Goal: Feedback & Contribution: Leave review/rating

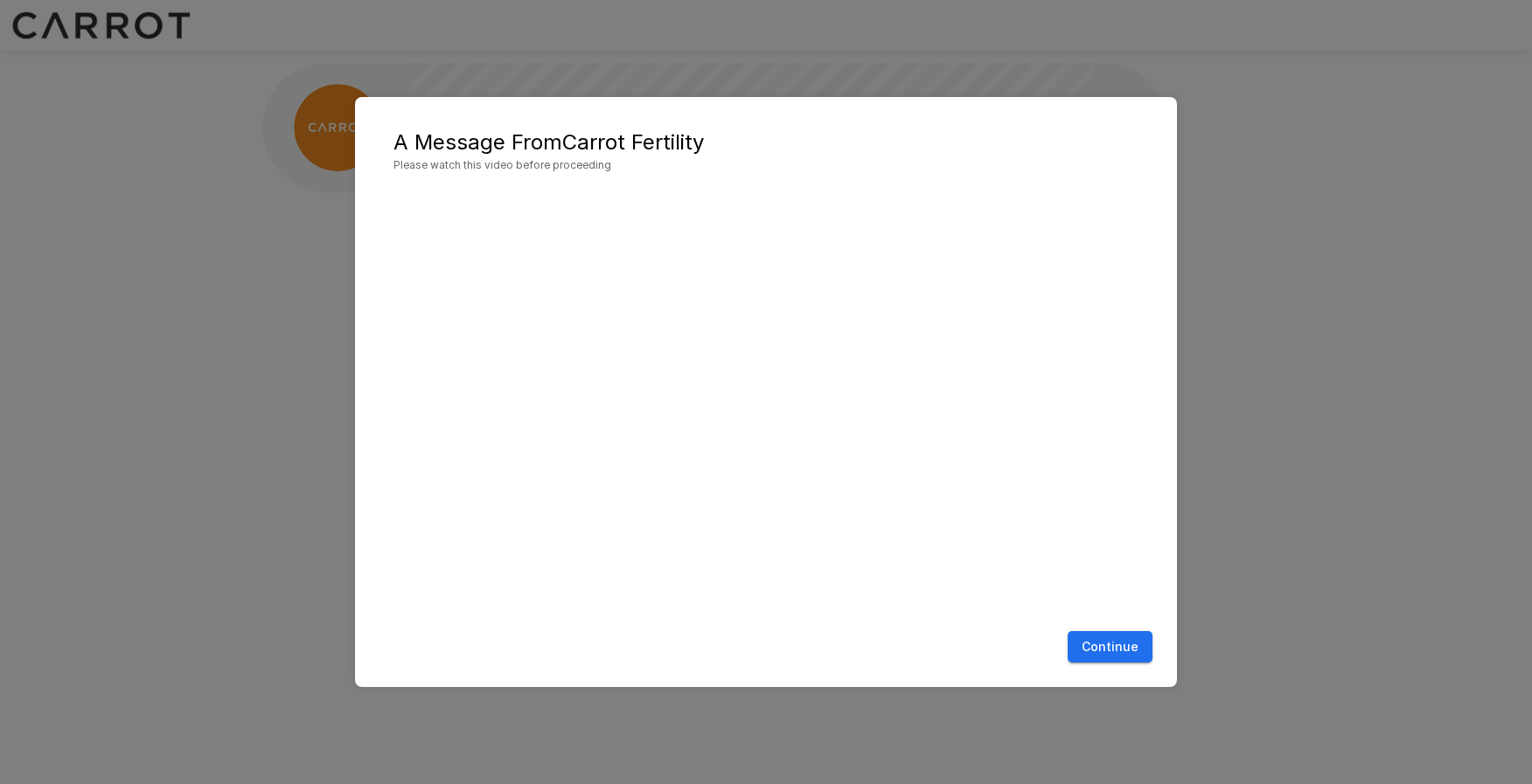
click at [1082, 636] on button "Continue" at bounding box center [1110, 647] width 85 height 32
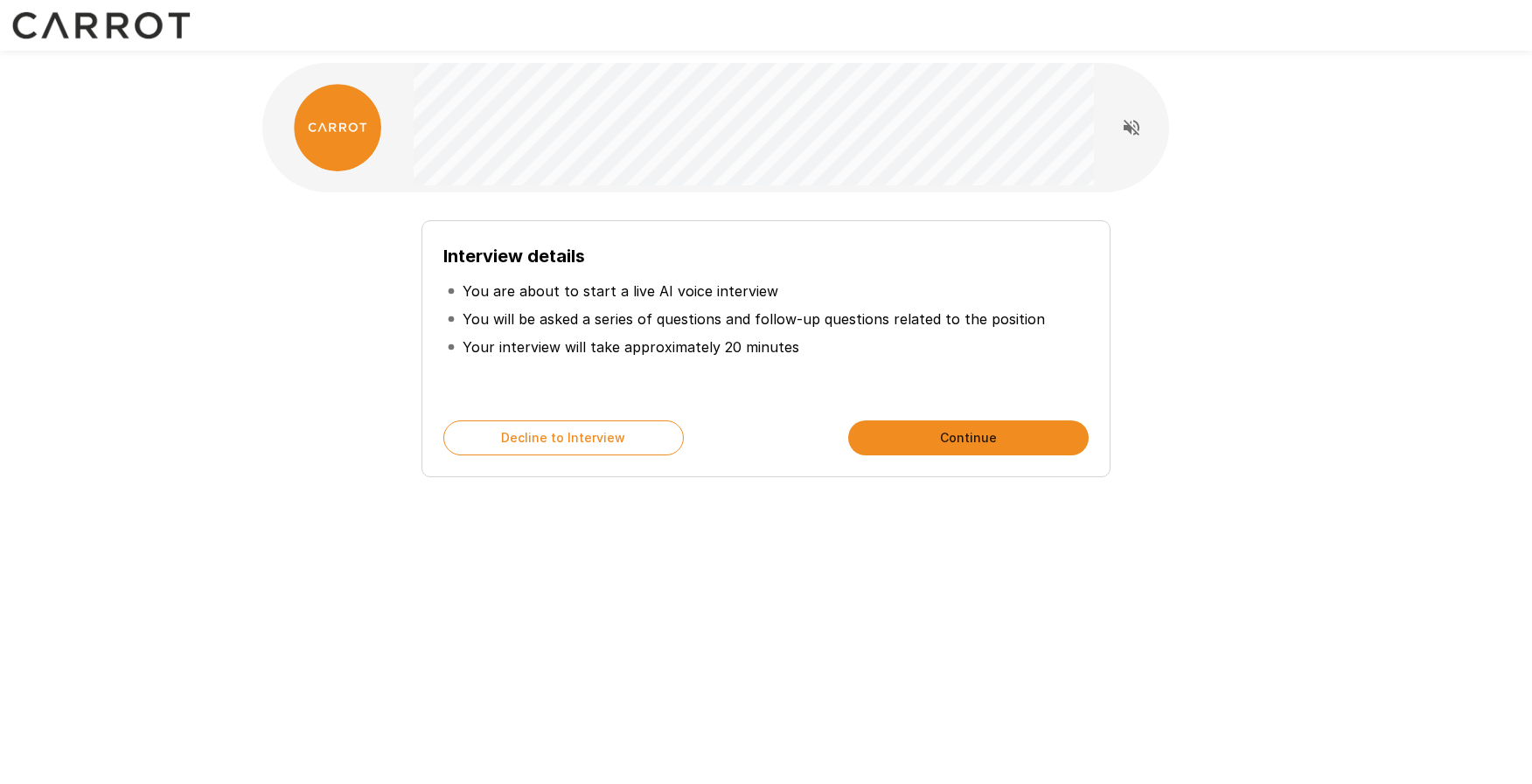
click at [921, 450] on button "Continue" at bounding box center [969, 438] width 240 height 35
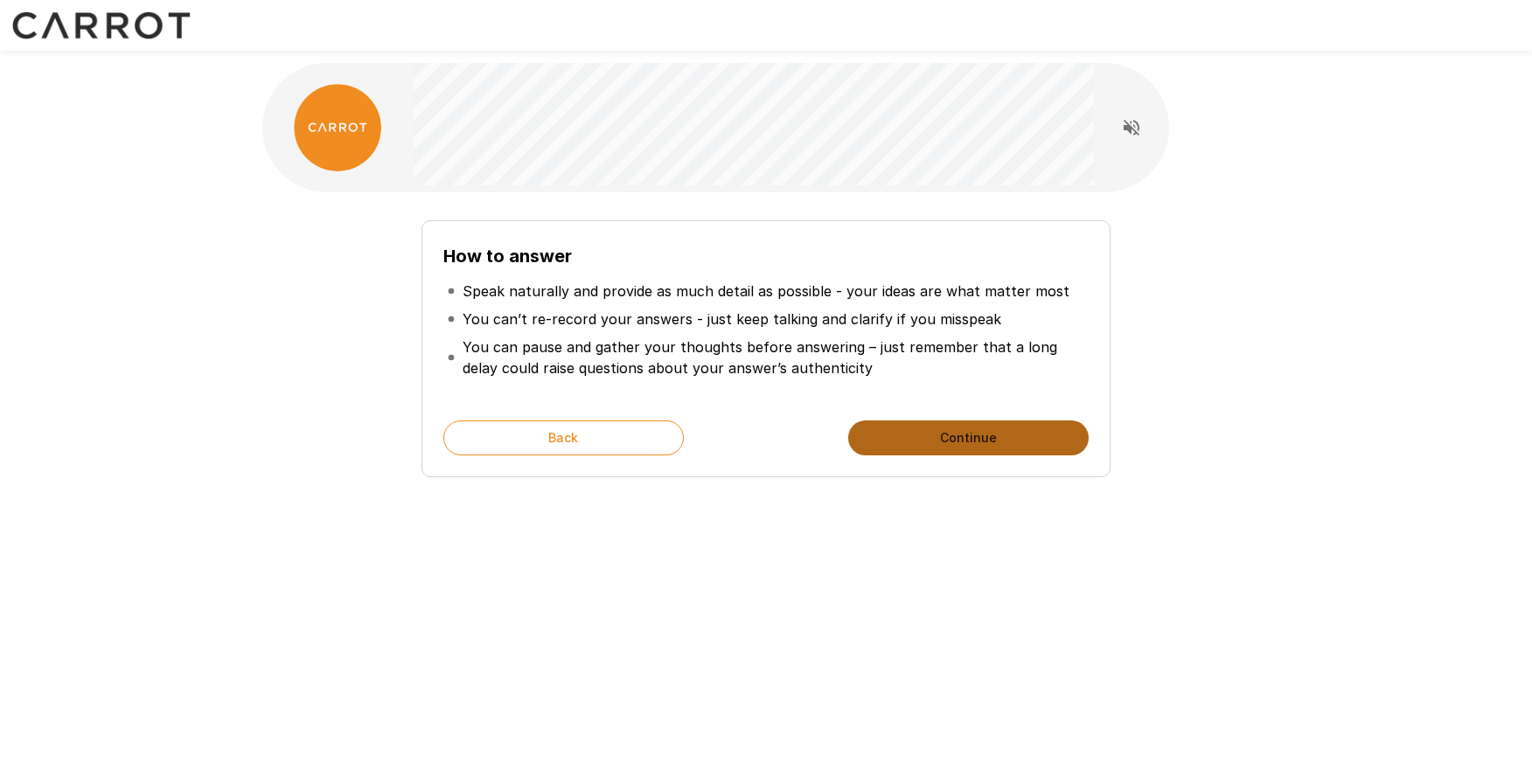
click at [920, 437] on button "Continue" at bounding box center [969, 438] width 240 height 35
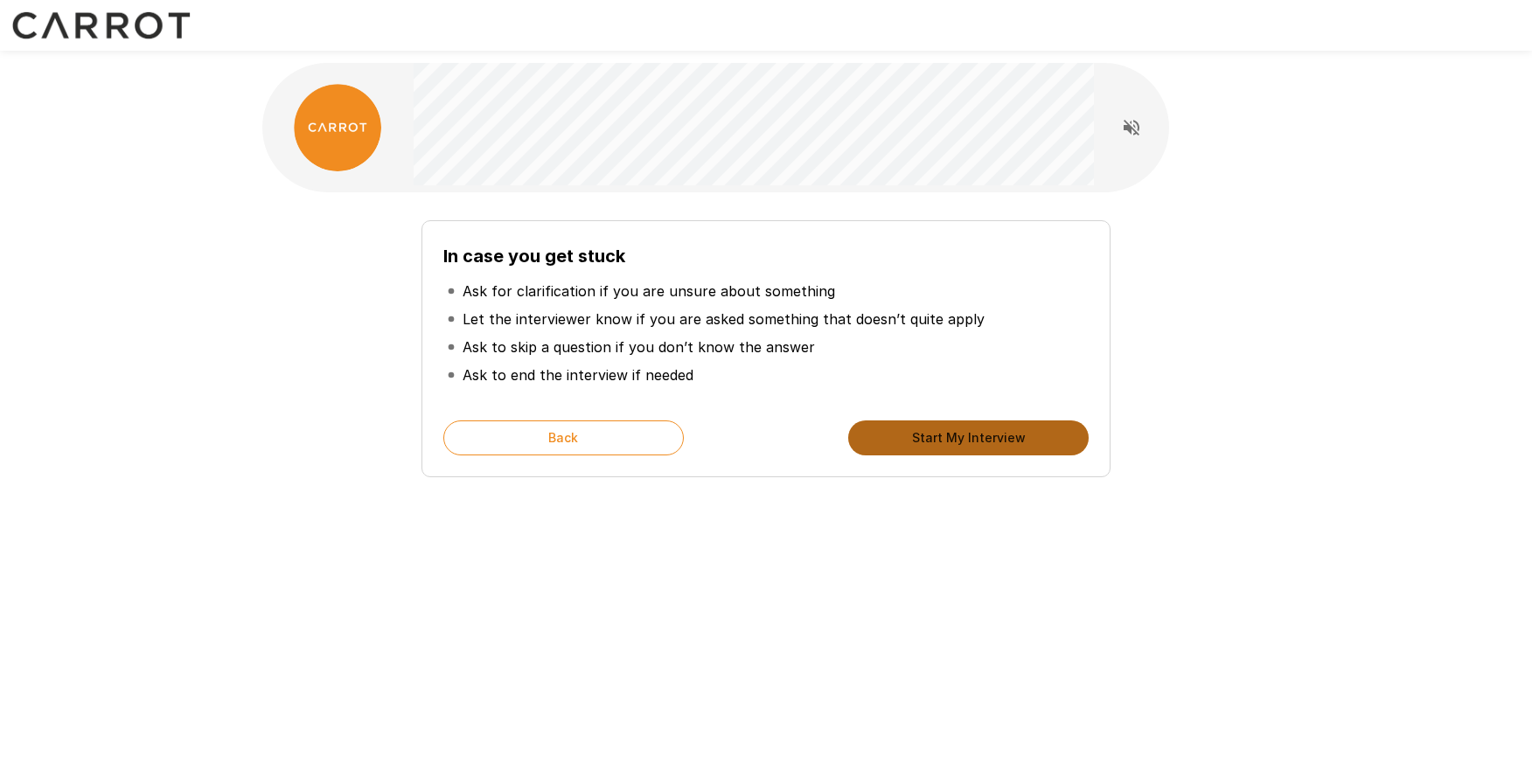
click at [920, 437] on button "Start My Interview" at bounding box center [969, 438] width 240 height 35
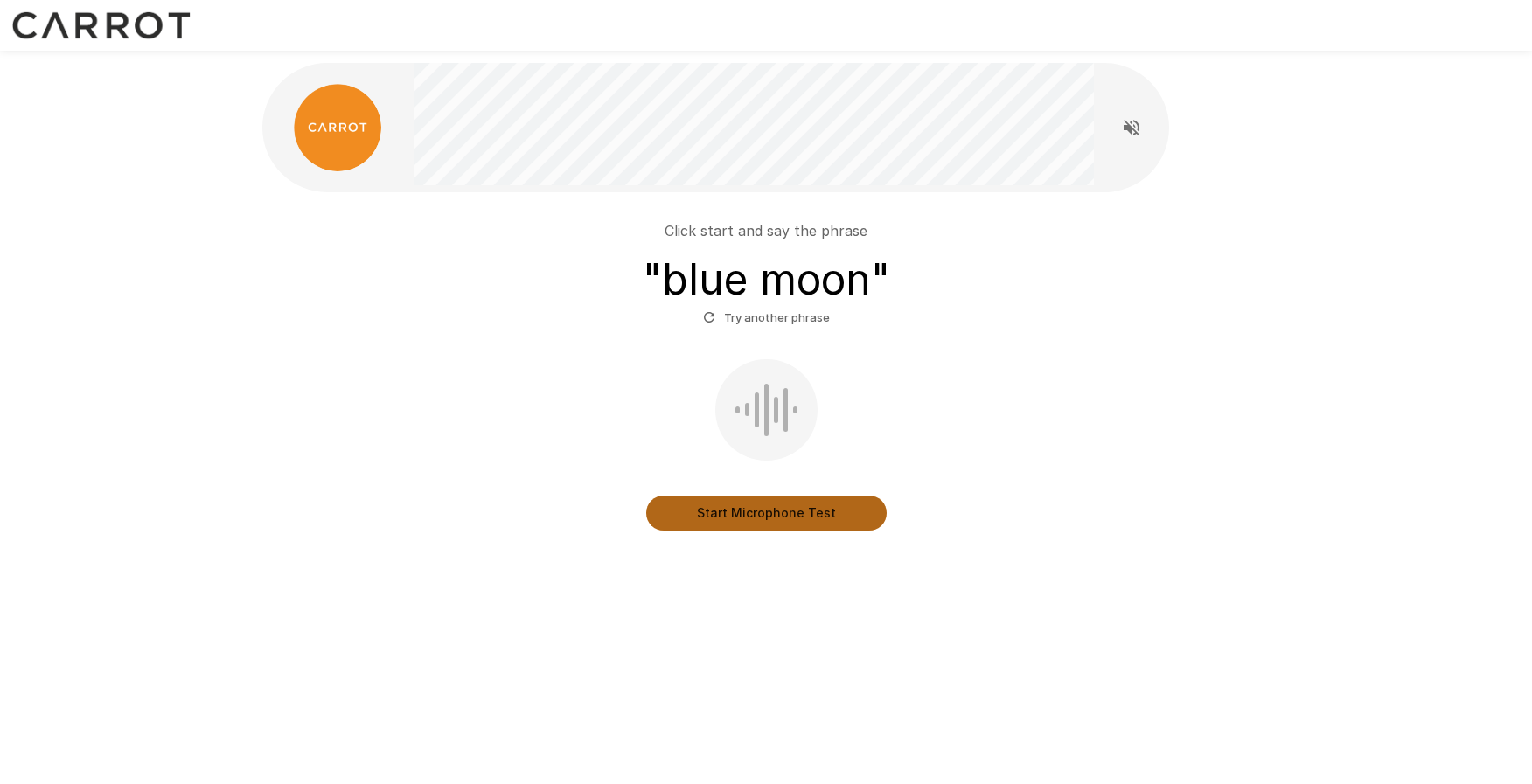
click at [692, 511] on button "Start Microphone Test" at bounding box center [767, 513] width 240 height 35
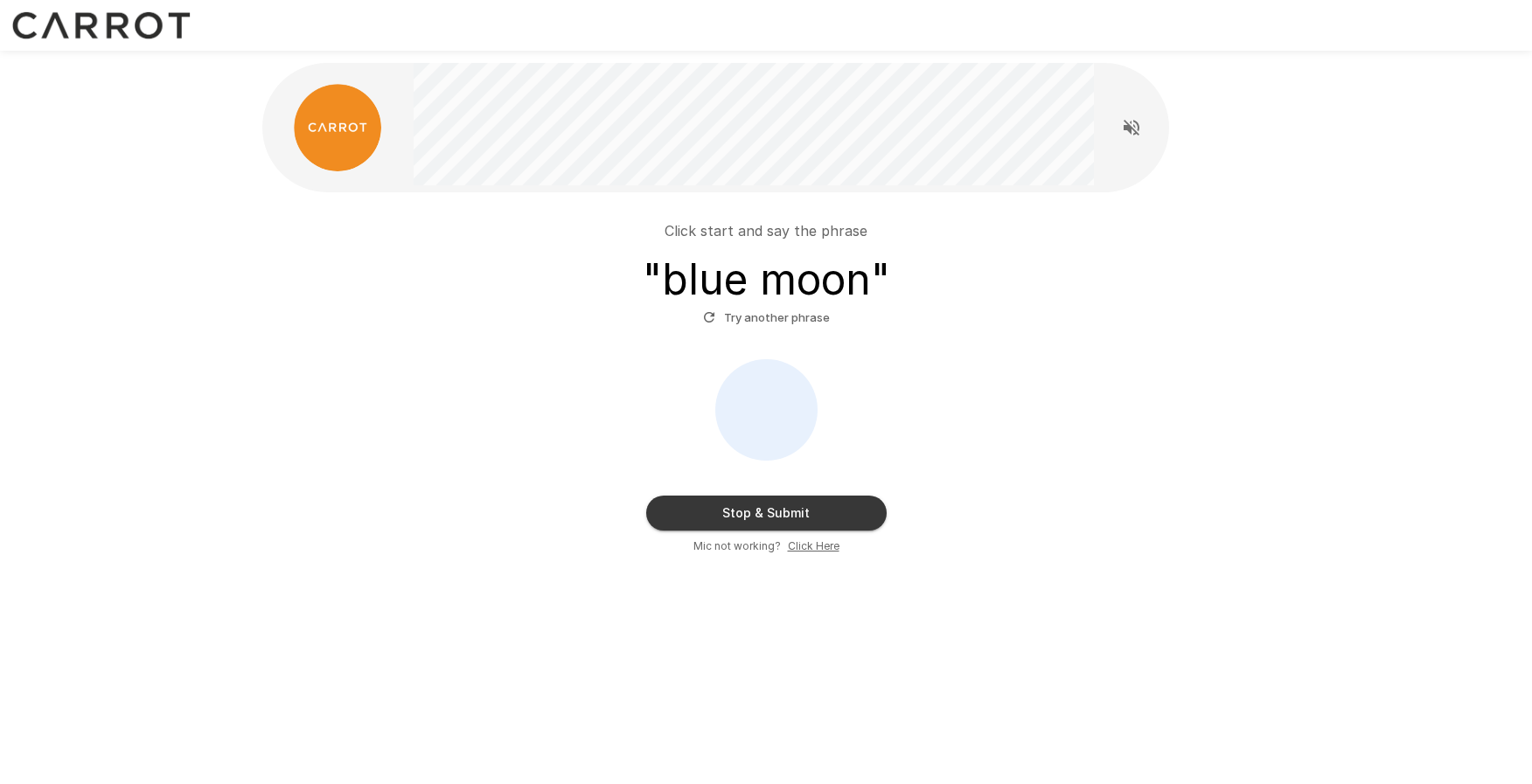
click at [748, 314] on button "Try another phrase" at bounding box center [766, 317] width 135 height 27
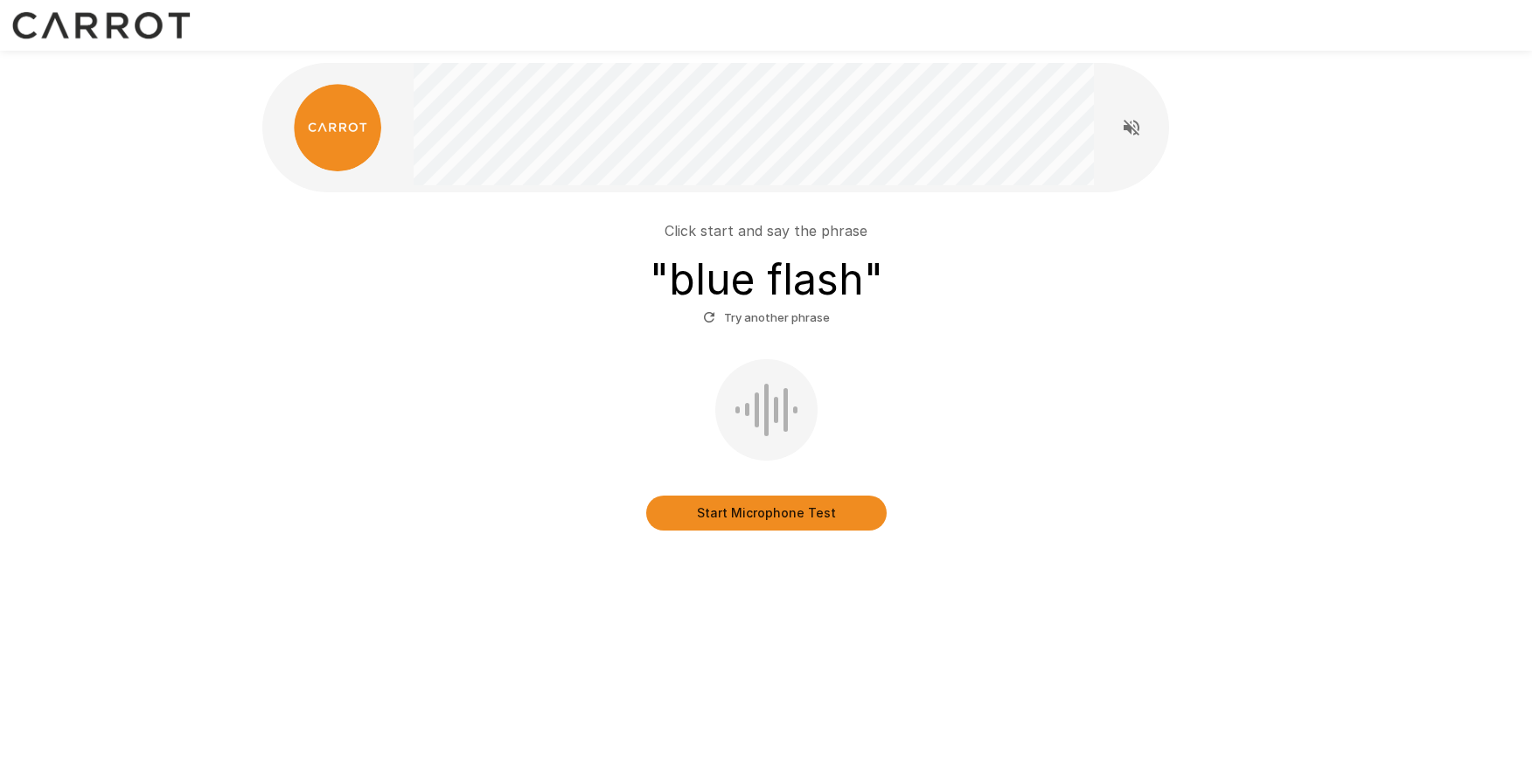
click at [677, 499] on button "Start Microphone Test" at bounding box center [767, 513] width 240 height 35
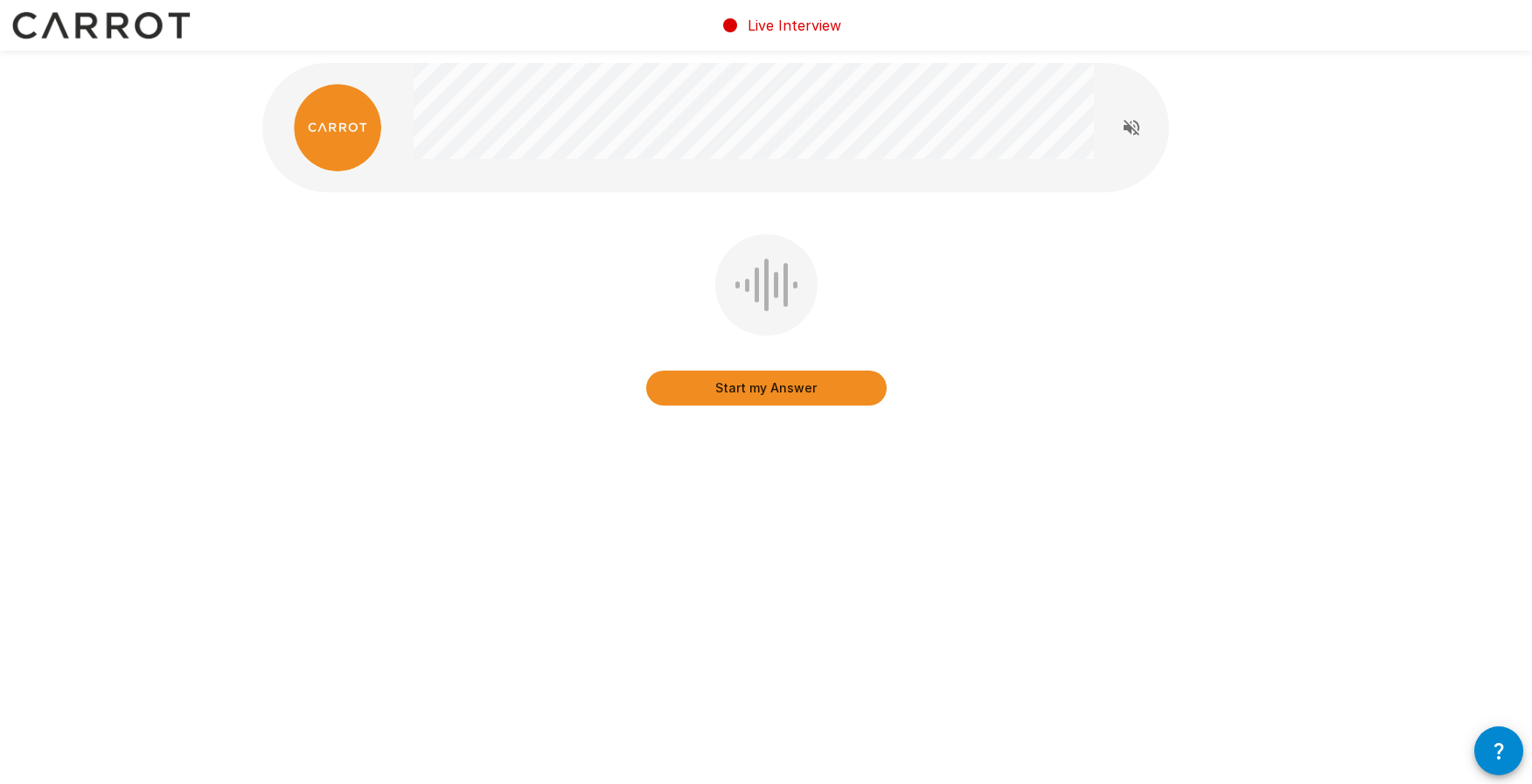
click at [705, 387] on button "Start my Answer" at bounding box center [767, 388] width 240 height 35
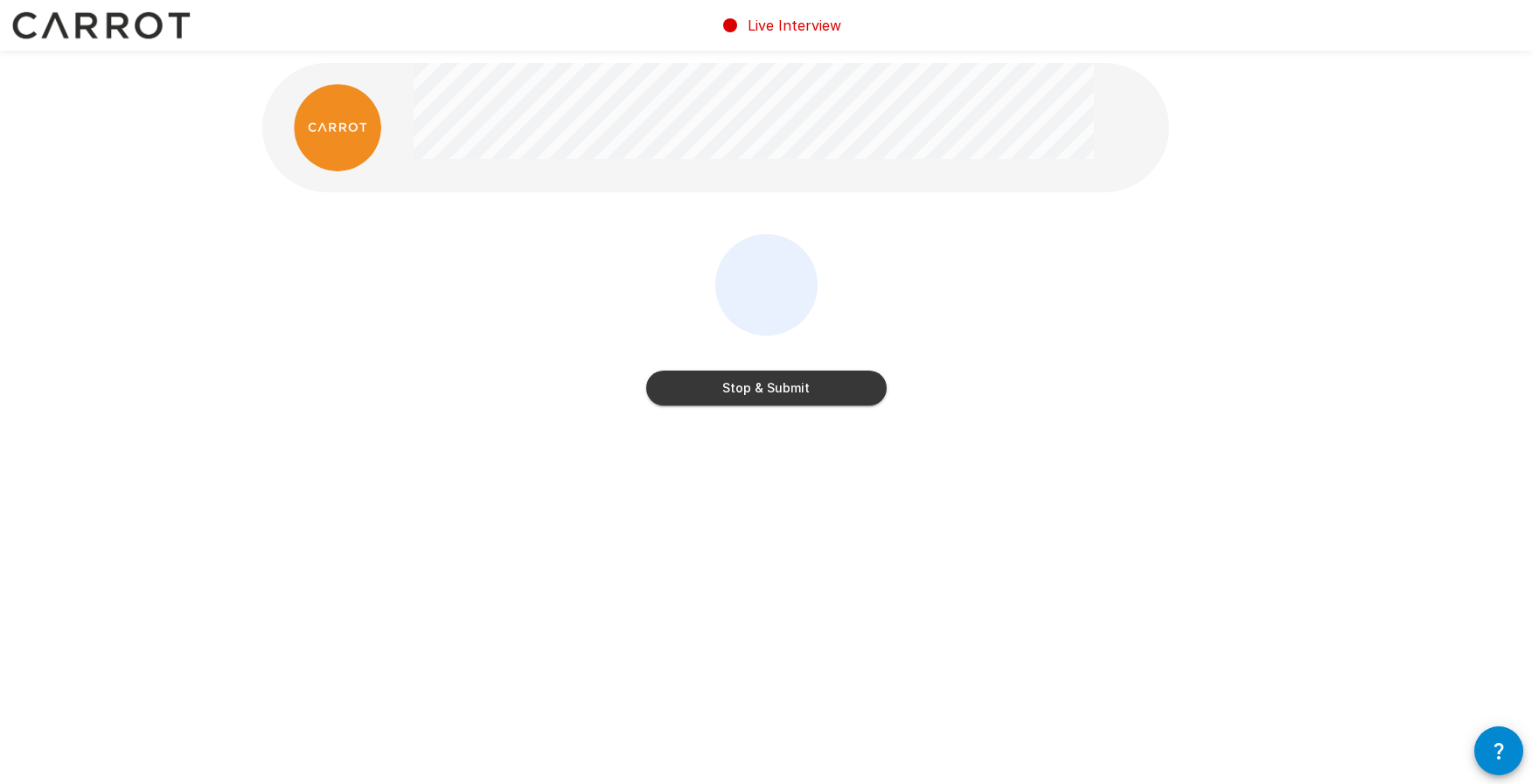
click at [705, 387] on button "Stop & Submit" at bounding box center [767, 388] width 240 height 35
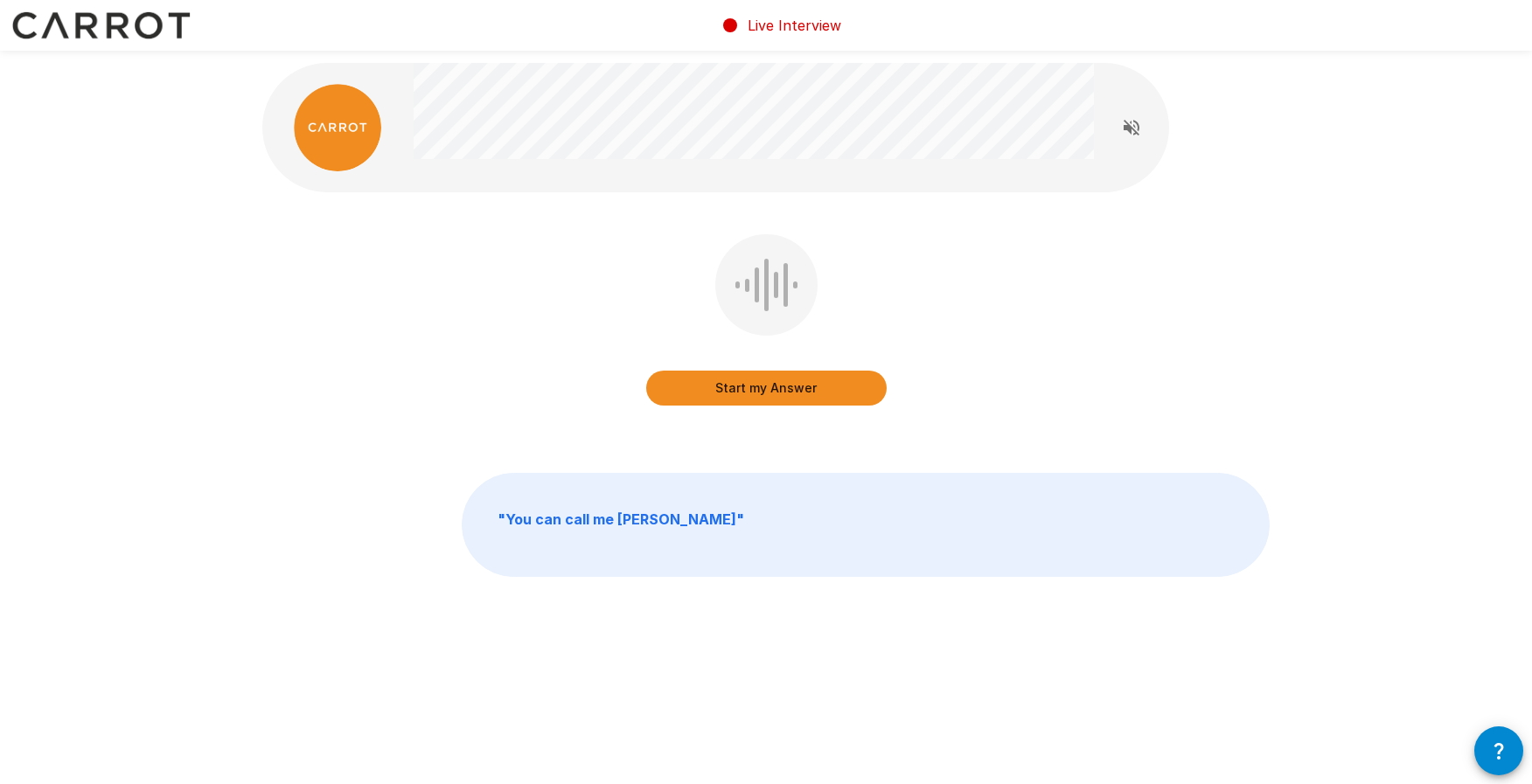
click at [730, 396] on button "Start my Answer" at bounding box center [767, 388] width 240 height 35
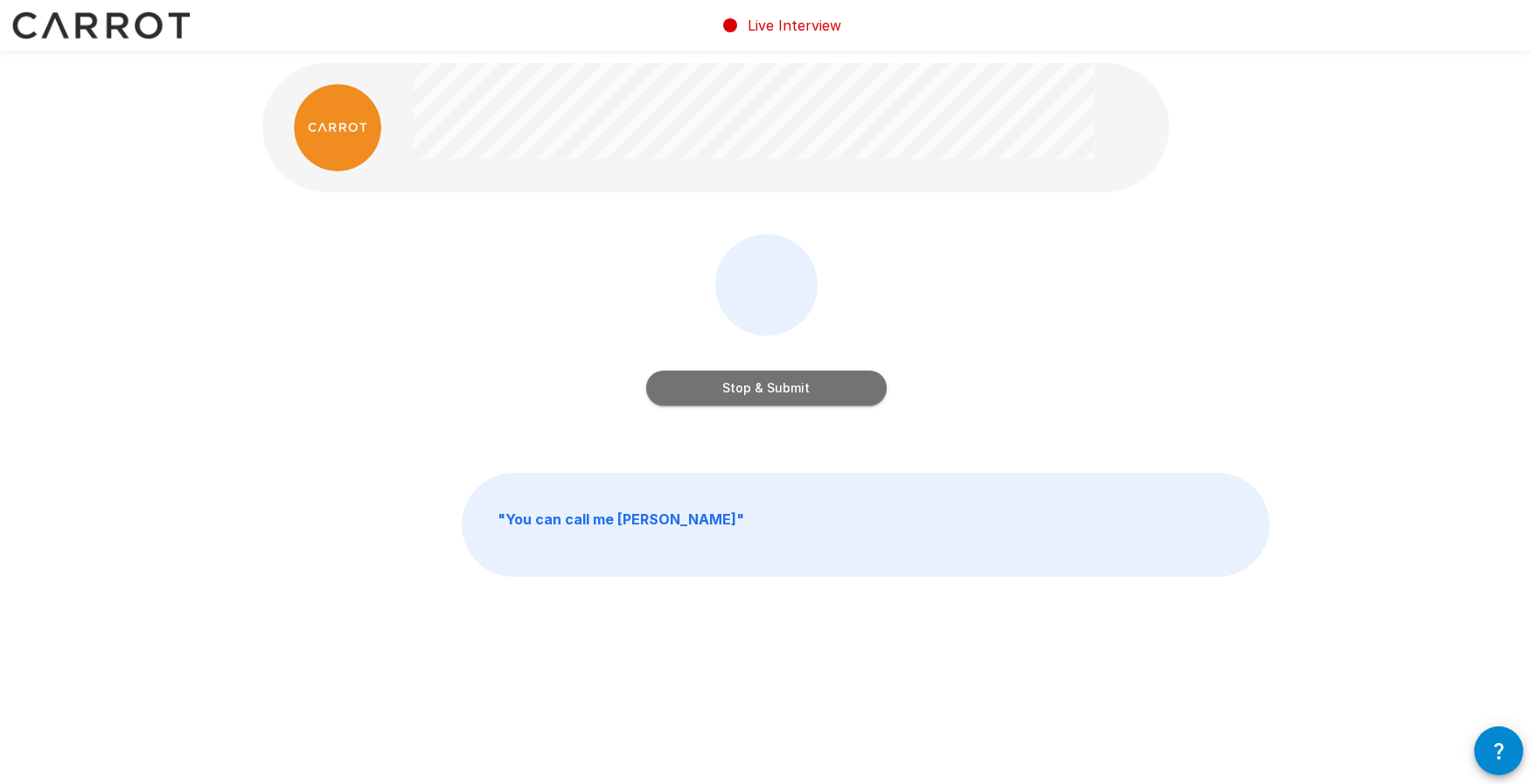
click at [716, 388] on button "Stop & Submit" at bounding box center [767, 388] width 240 height 35
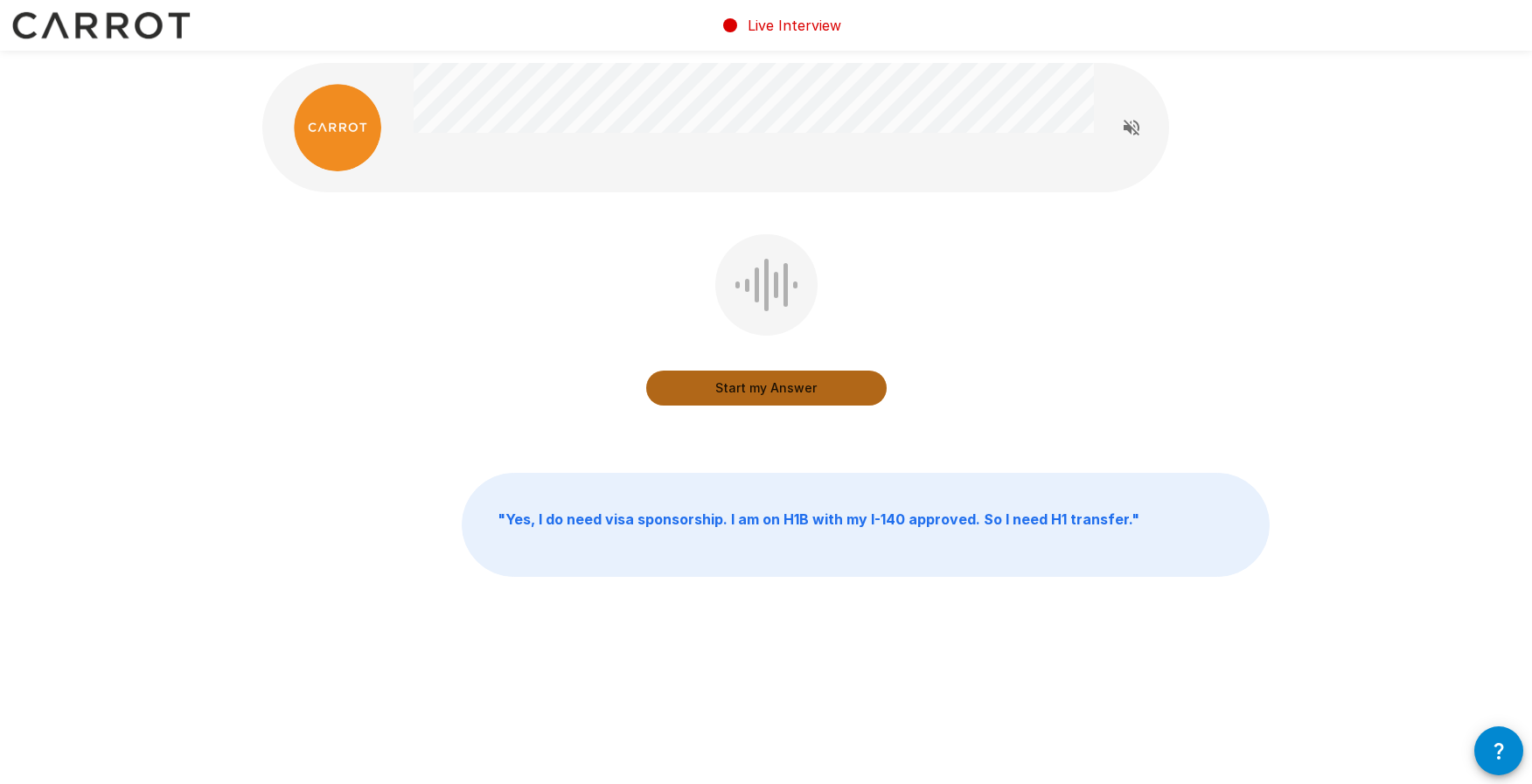
click at [714, 388] on button "Start my Answer" at bounding box center [767, 388] width 240 height 35
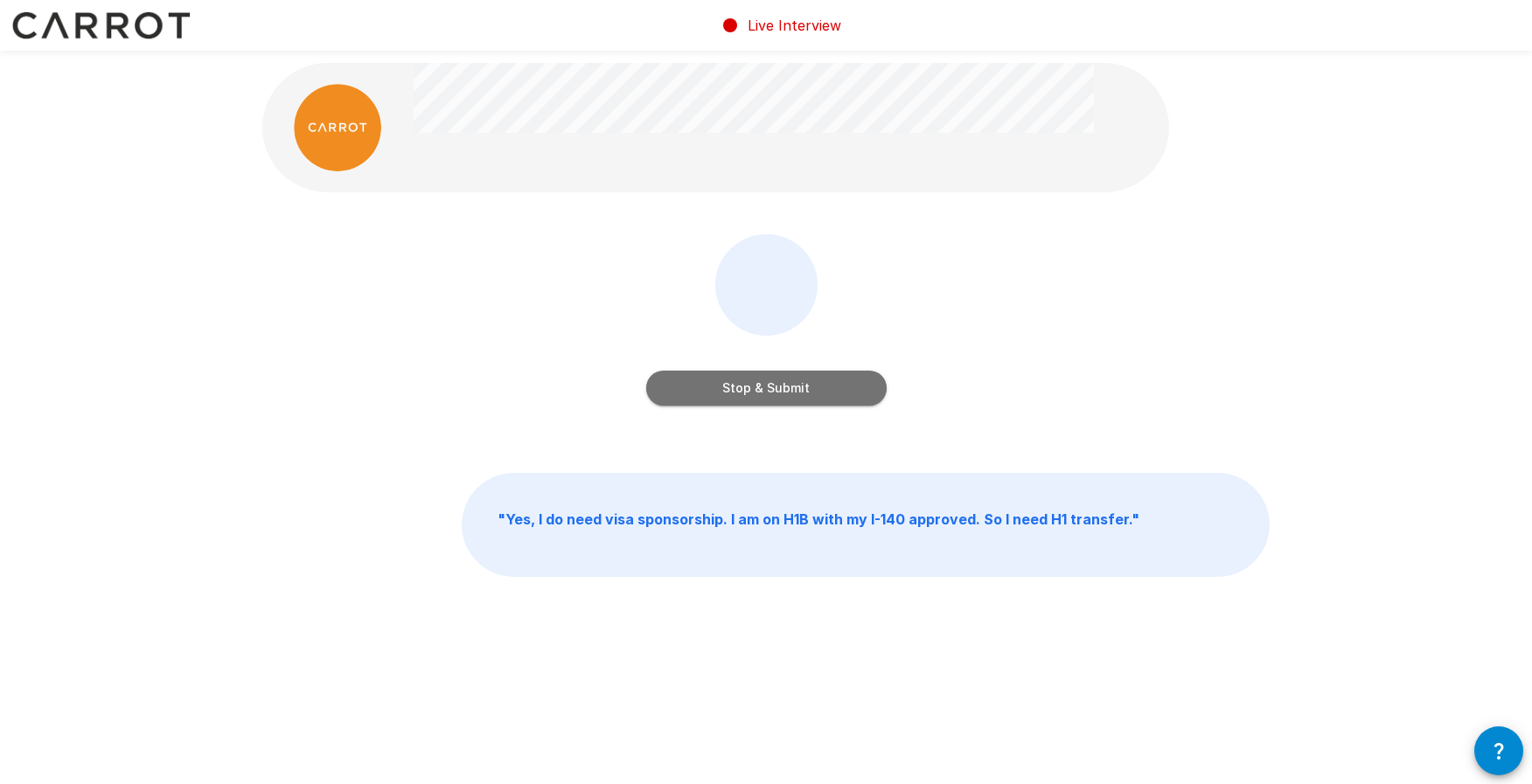
click at [715, 388] on button "Stop & Submit" at bounding box center [767, 388] width 240 height 35
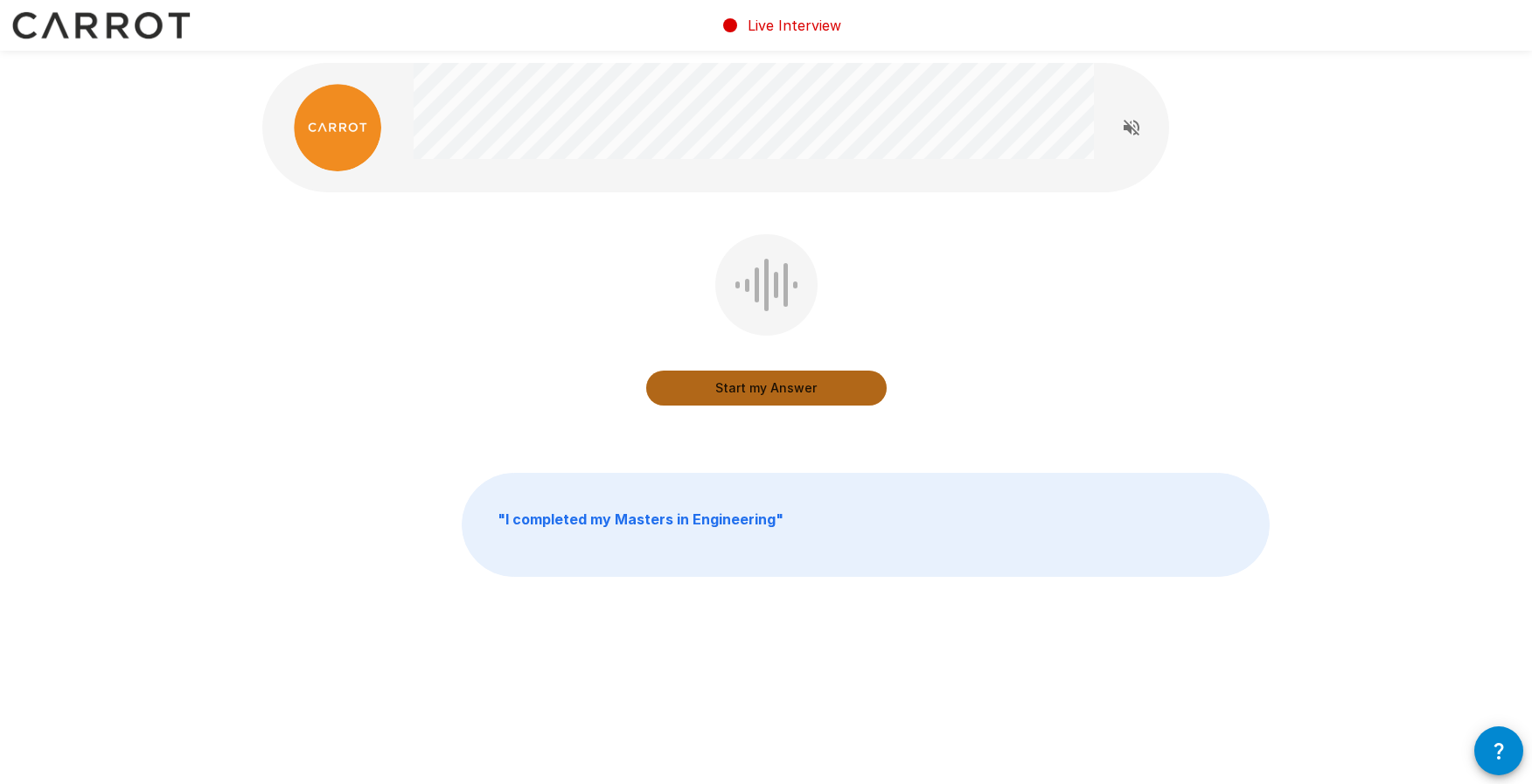
click at [715, 388] on button "Start my Answer" at bounding box center [767, 388] width 240 height 35
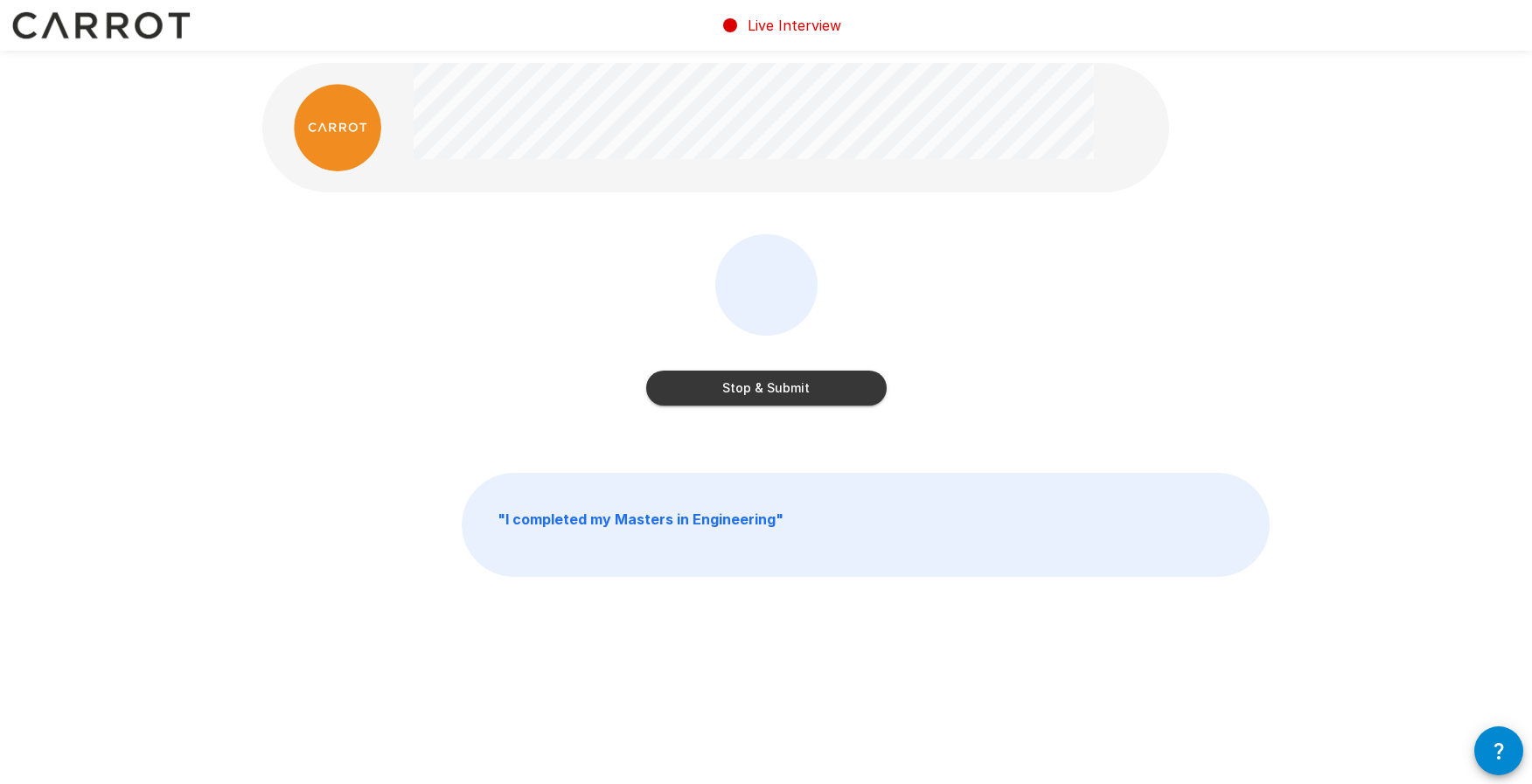
click at [715, 388] on button "Stop & Submit" at bounding box center [767, 388] width 240 height 35
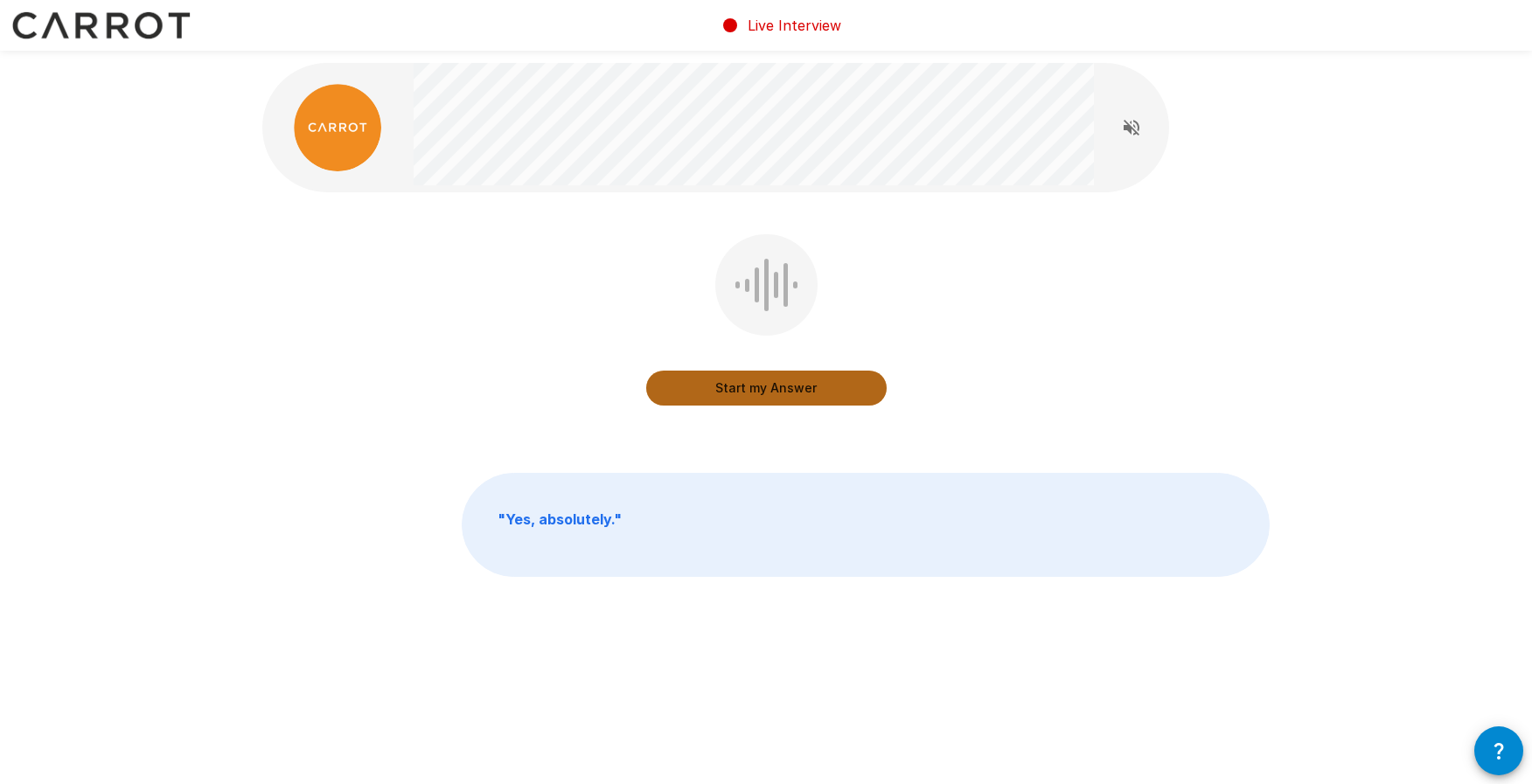
click at [715, 389] on button "Start my Answer" at bounding box center [767, 388] width 240 height 35
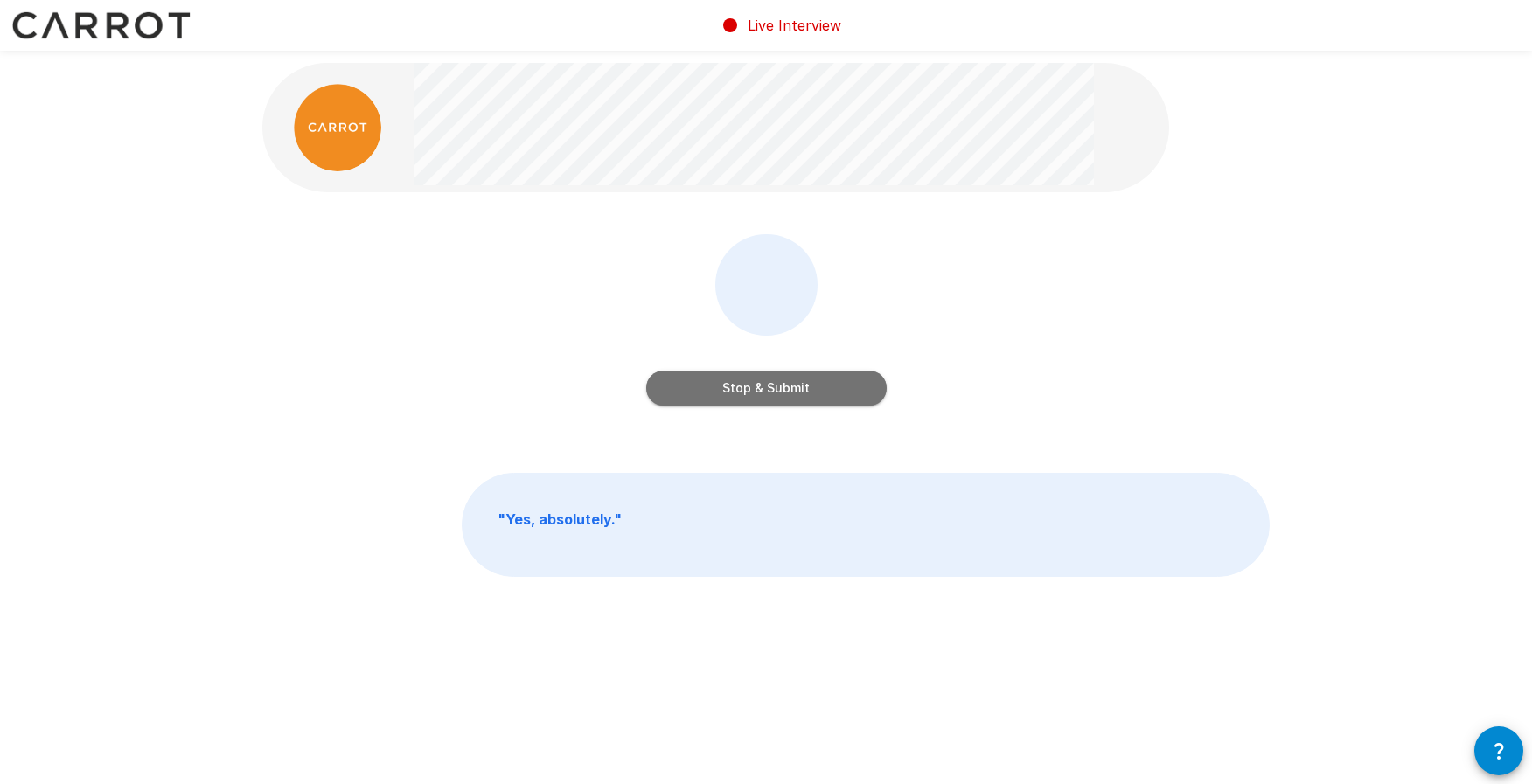
click at [734, 388] on button "Stop & Submit" at bounding box center [767, 388] width 240 height 35
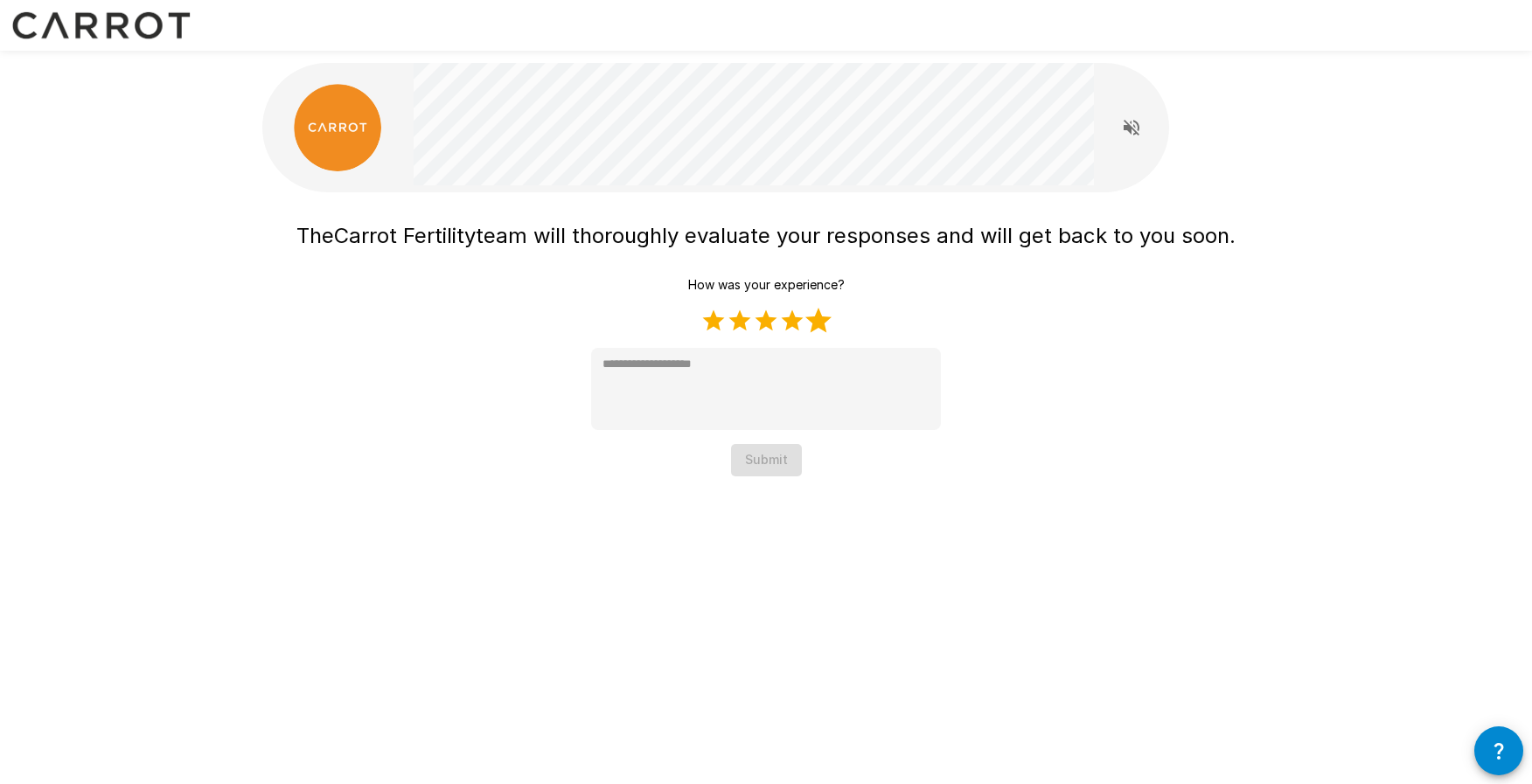
click at [815, 327] on label "5 Stars" at bounding box center [819, 321] width 26 height 26
type textarea "*"
click at [770, 459] on button "Submit" at bounding box center [766, 460] width 71 height 32
